Goal: Information Seeking & Learning: Learn about a topic

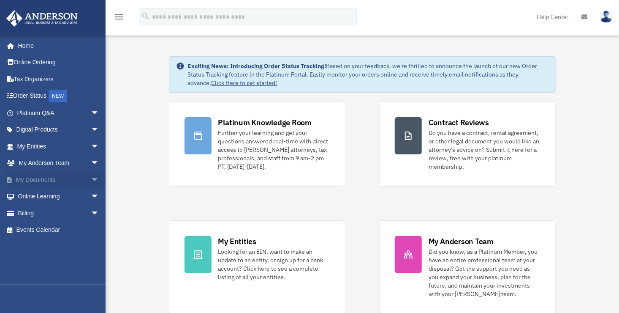
click at [91, 179] on span "arrow_drop_down" at bounding box center [99, 179] width 17 height 17
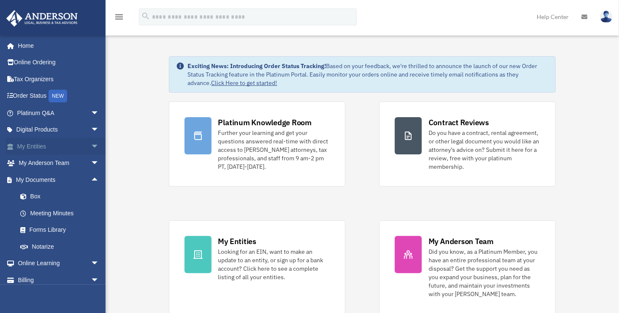
click at [91, 145] on span "arrow_drop_down" at bounding box center [99, 146] width 17 height 17
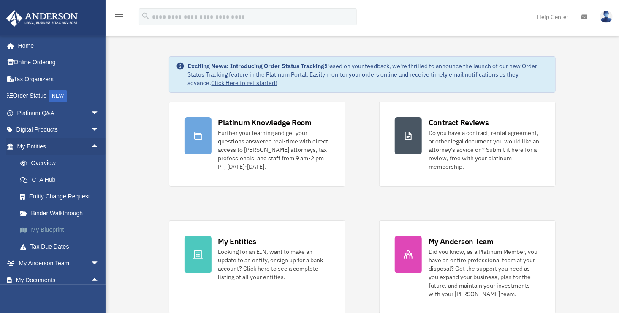
click at [49, 227] on link "My Blueprint" at bounding box center [62, 229] width 100 height 17
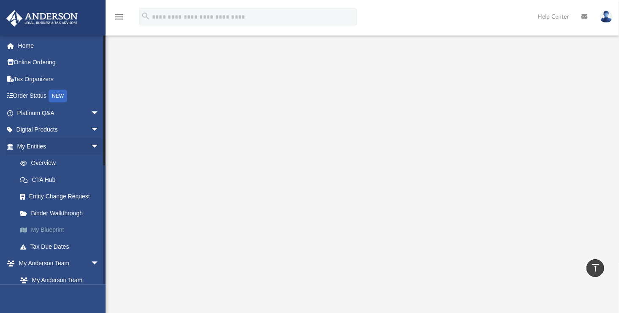
scroll to position [59, 0]
click at [91, 113] on span "arrow_drop_down" at bounding box center [99, 112] width 17 height 17
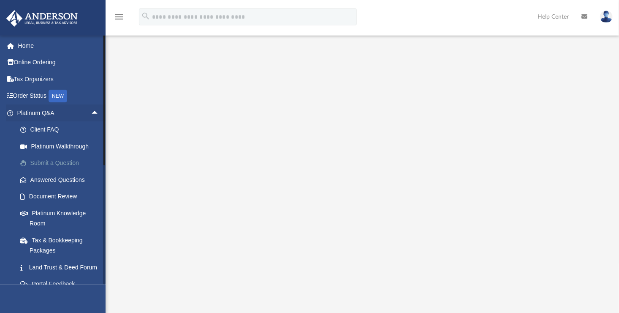
click at [69, 164] on link "Submit a Question" at bounding box center [62, 163] width 100 height 17
click at [65, 162] on link "Submit a Question" at bounding box center [62, 163] width 100 height 17
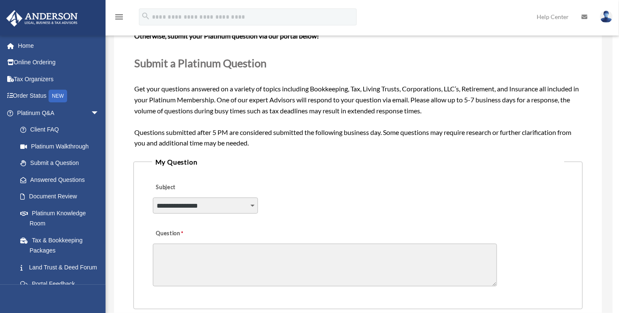
scroll to position [96, 0]
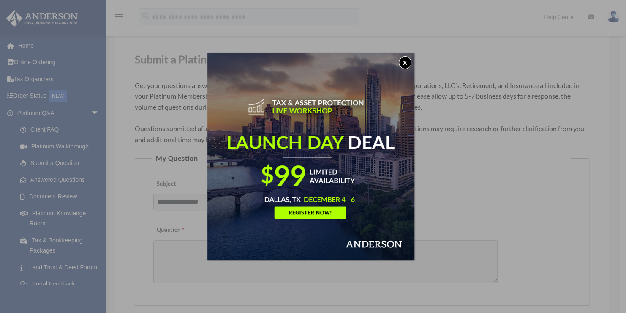
click at [407, 67] on button "x" at bounding box center [405, 62] width 13 height 13
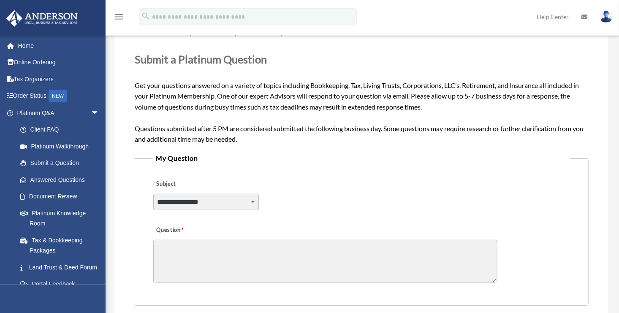
click at [245, 201] on select "**********" at bounding box center [206, 201] width 106 height 16
click at [397, 177] on div "**********" at bounding box center [361, 196] width 418 height 46
click at [26, 41] on link "Home" at bounding box center [59, 45] width 106 height 17
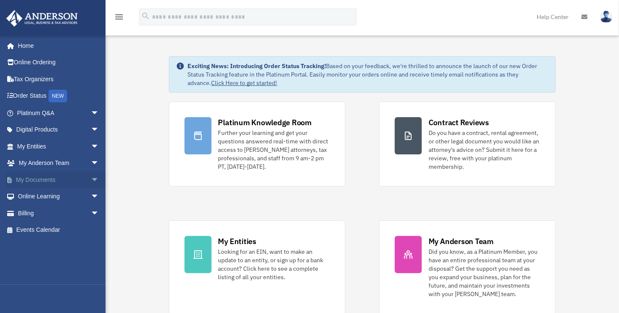
click at [30, 176] on link "My Documents arrow_drop_down" at bounding box center [59, 179] width 106 height 17
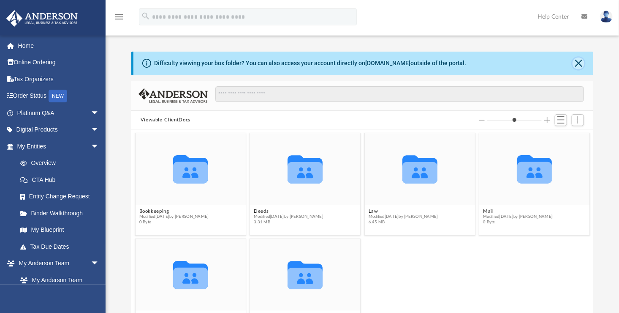
click at [580, 61] on button "Close" at bounding box center [579, 63] width 12 height 12
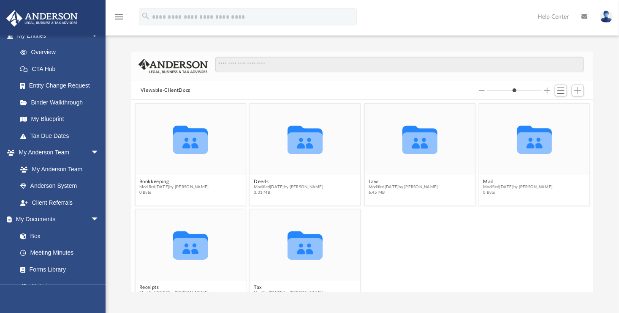
scroll to position [114, 0]
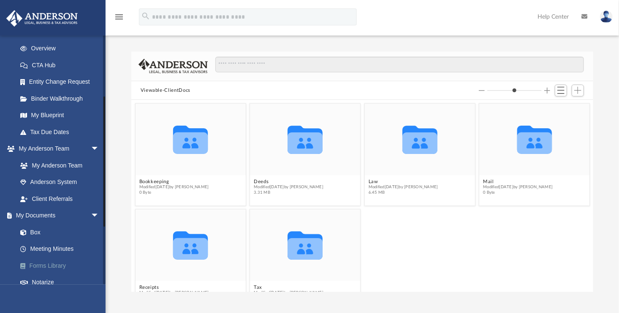
click at [47, 257] on link "Forms Library" at bounding box center [62, 265] width 100 height 17
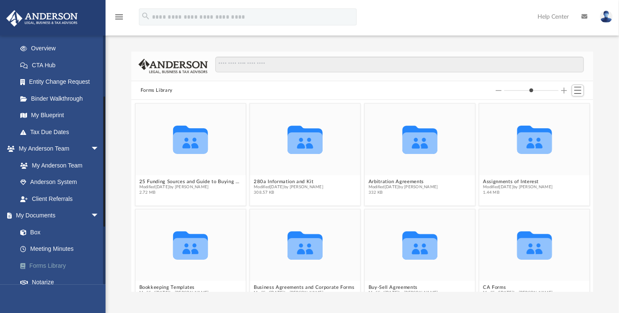
scroll to position [185, 456]
click at [49, 258] on link "Forms Library" at bounding box center [62, 265] width 100 height 17
click at [63, 252] on link "Meeting Minutes" at bounding box center [62, 248] width 100 height 17
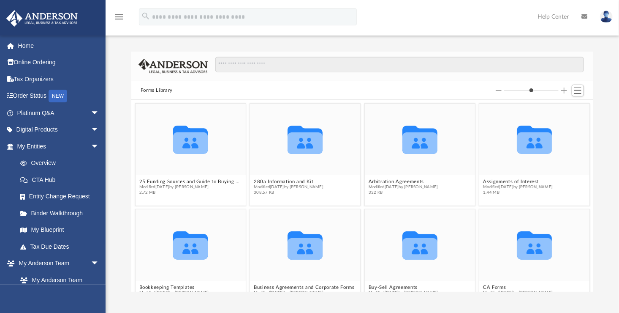
scroll to position [185, 456]
click at [91, 144] on span "arrow_drop_down" at bounding box center [99, 146] width 17 height 17
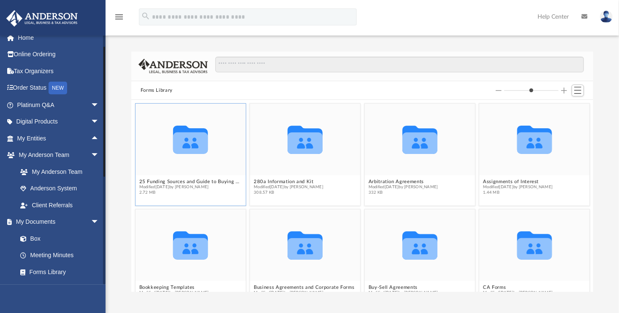
scroll to position [0, 0]
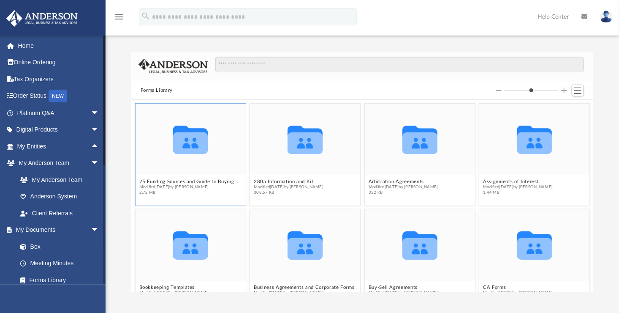
drag, startPoint x: 103, startPoint y: 133, endPoint x: 139, endPoint y: 131, distance: 35.9
click at [139, 131] on div "App li@travaliinc.com Sign Out li@travaliinc.com Home Online Ordering Tax Organ…" at bounding box center [309, 158] width 619 height 267
click at [91, 164] on span "arrow_drop_down" at bounding box center [99, 163] width 17 height 17
click at [92, 181] on span "arrow_drop_down" at bounding box center [99, 179] width 17 height 17
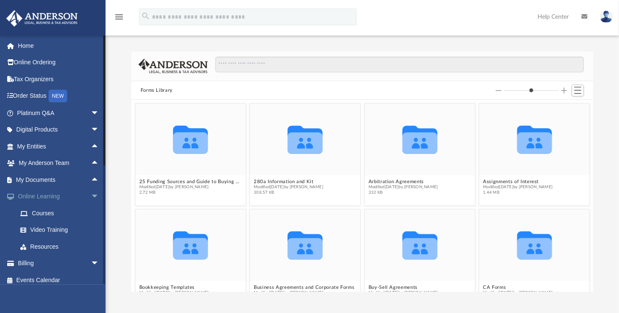
click at [91, 196] on span "arrow_drop_down" at bounding box center [99, 196] width 17 height 17
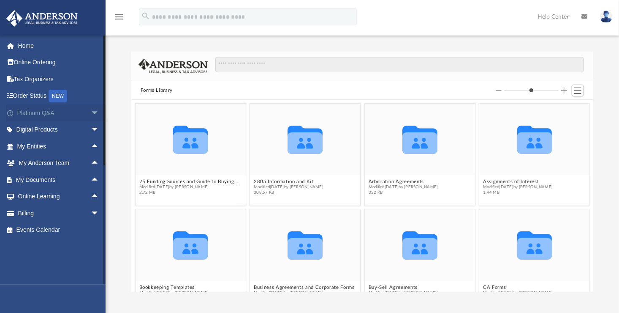
click at [91, 115] on span "arrow_drop_down" at bounding box center [99, 112] width 17 height 17
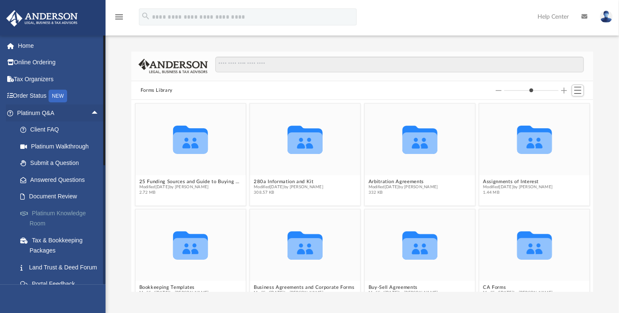
click at [49, 213] on link "Platinum Knowledge Room" at bounding box center [62, 217] width 100 height 27
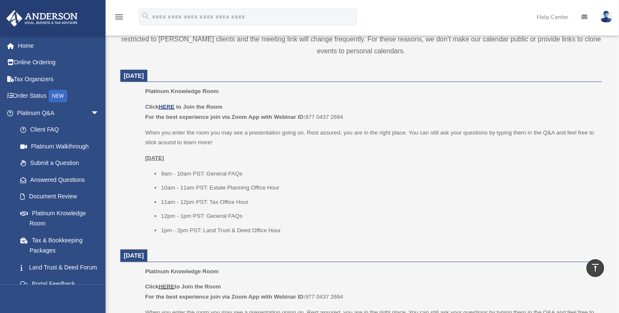
scroll to position [313, 0]
